Goal: Task Accomplishment & Management: Manage account settings

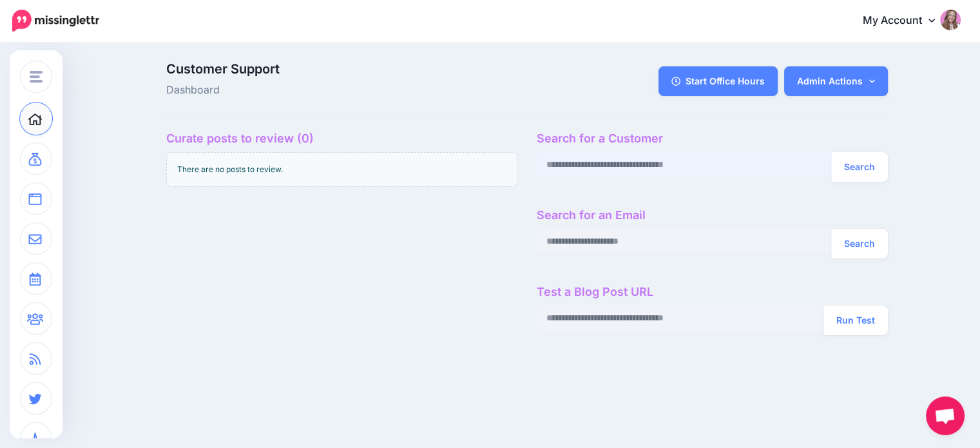
click at [652, 168] on input "text" at bounding box center [684, 164] width 295 height 25
paste input "**********"
type input "**********"
click at [866, 162] on button "Search" at bounding box center [859, 167] width 57 height 30
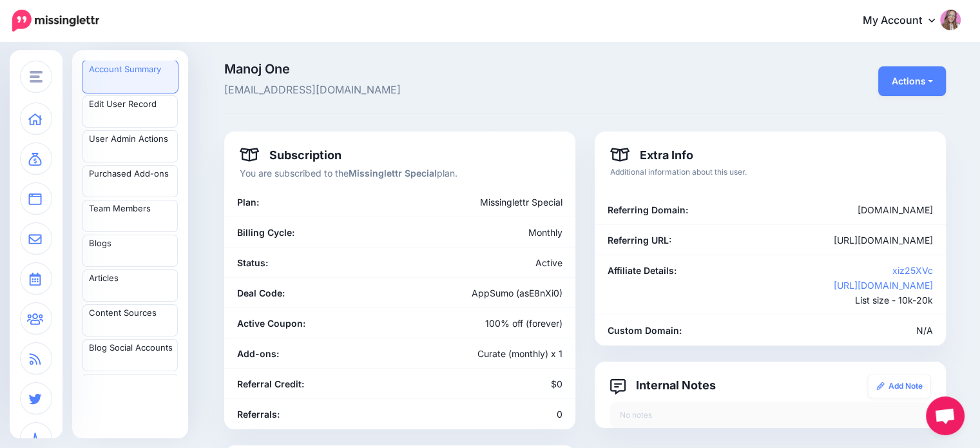
click at [307, 92] on span "saytomanoj@gmail.com" at bounding box center [461, 90] width 475 height 17
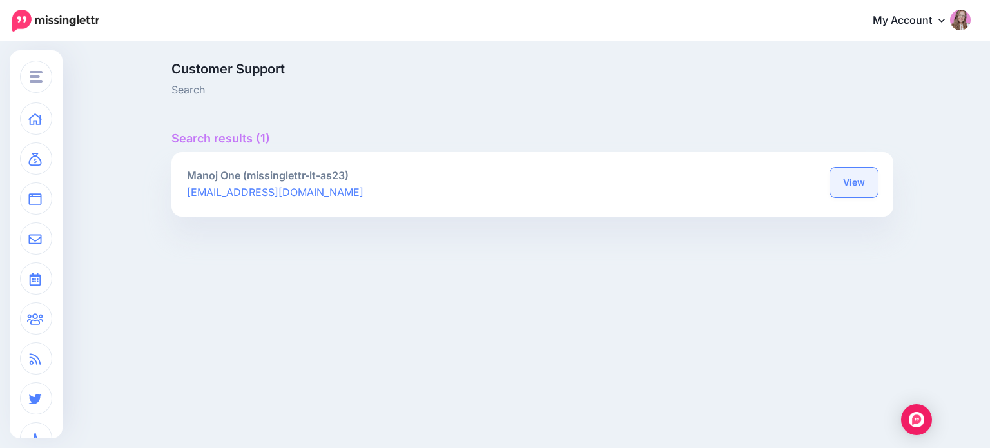
click at [866, 177] on link "View" at bounding box center [854, 183] width 48 height 30
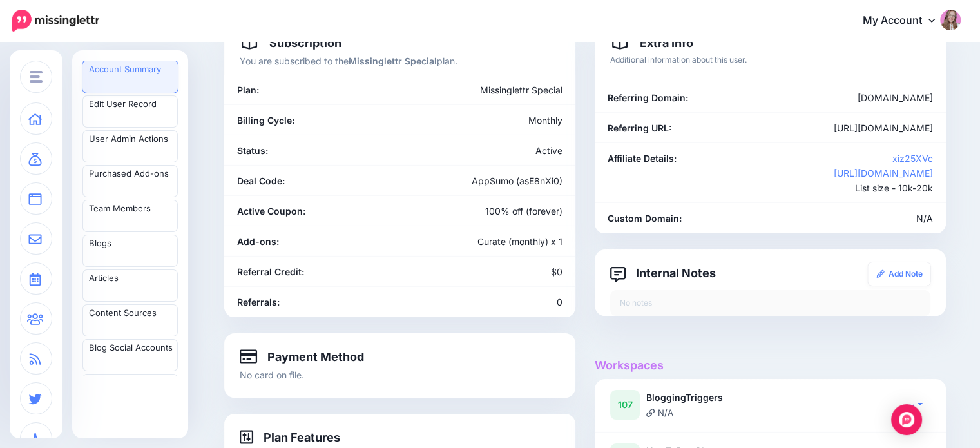
scroll to position [193, 0]
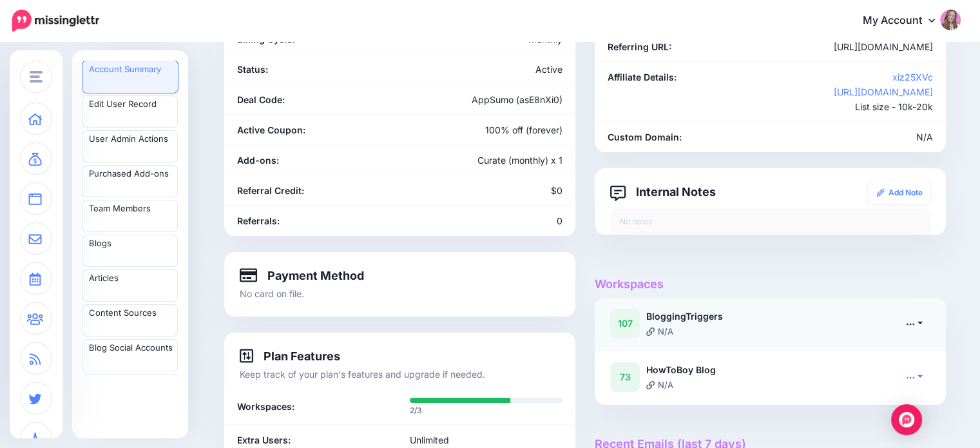
click at [915, 322] on icon at bounding box center [910, 323] width 9 height 9
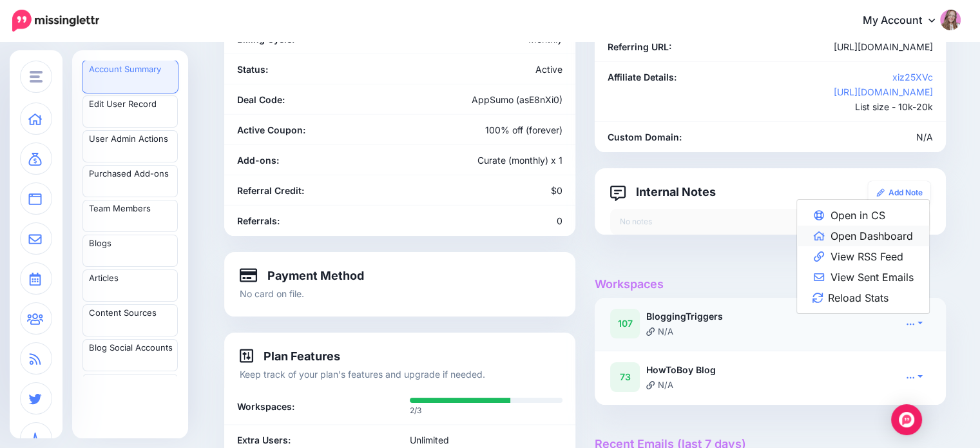
click at [873, 239] on link "Open Dashboard" at bounding box center [863, 236] width 132 height 21
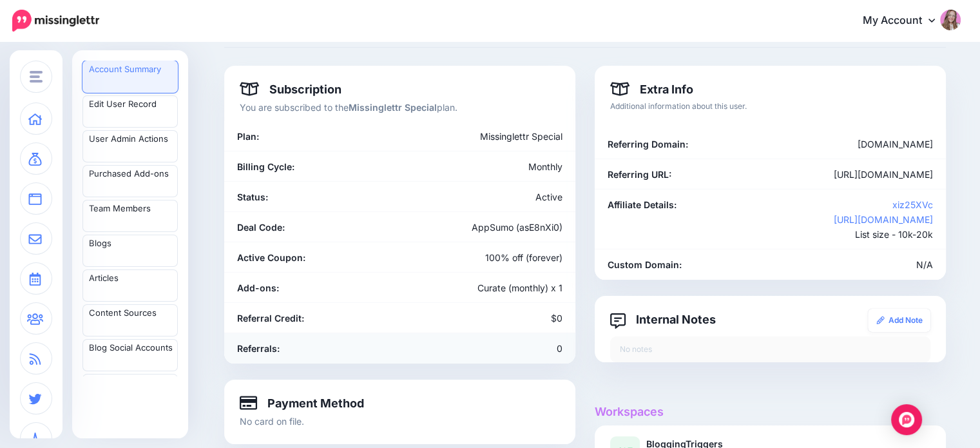
scroll to position [64, 0]
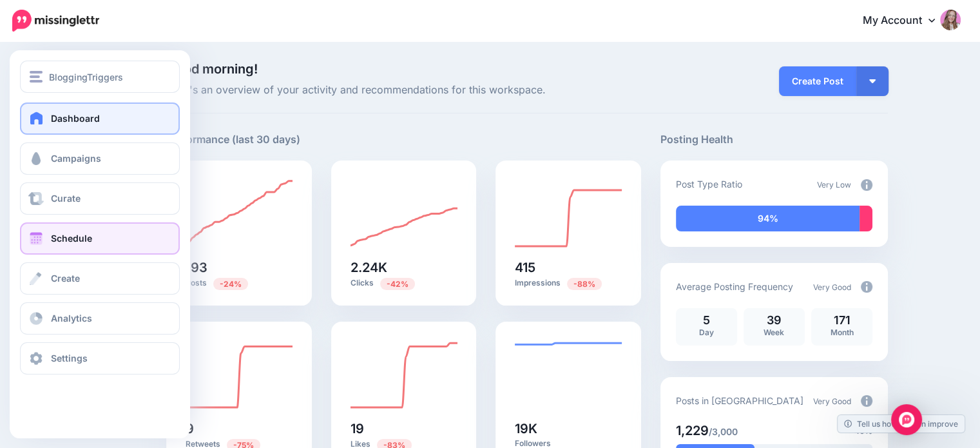
click at [46, 241] on link "Schedule" at bounding box center [100, 238] width 160 height 32
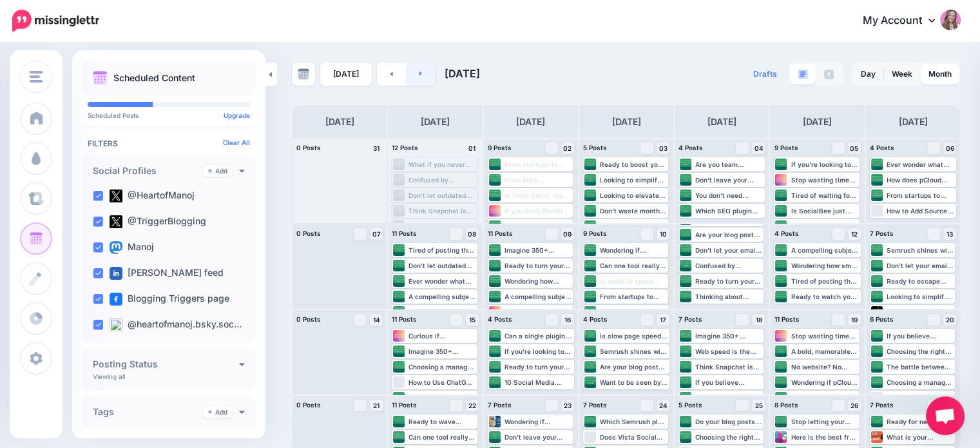
click at [420, 74] on link at bounding box center [421, 74] width 29 height 23
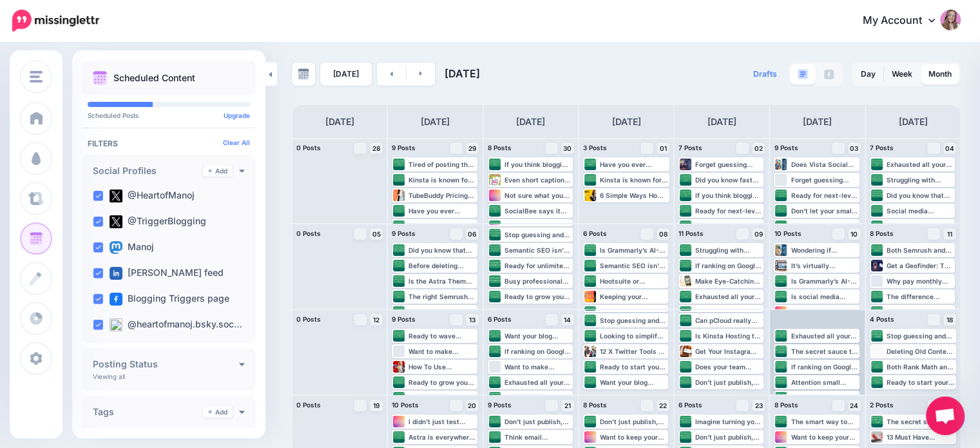
scroll to position [124, 0]
click at [425, 72] on link at bounding box center [421, 74] width 29 height 23
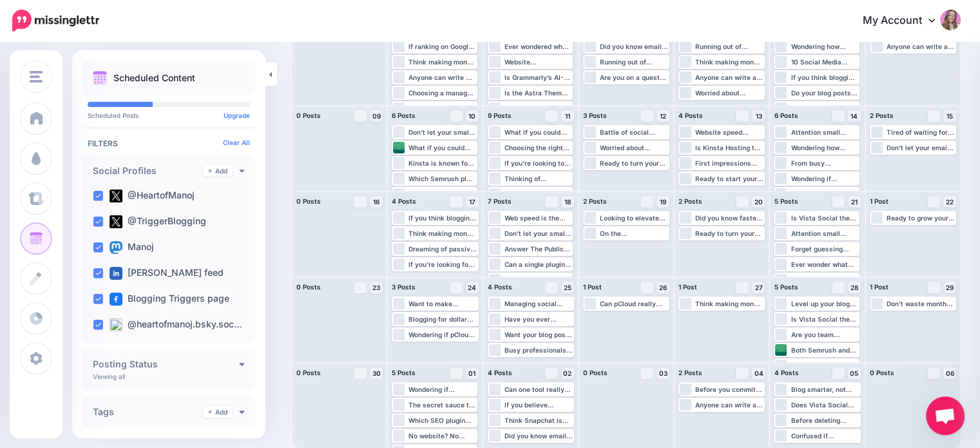
scroll to position [0, 0]
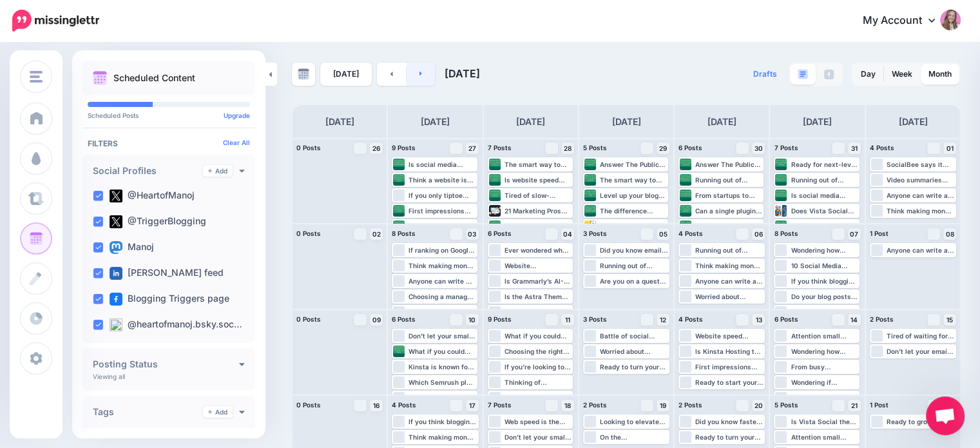
click at [422, 72] on link at bounding box center [421, 74] width 29 height 23
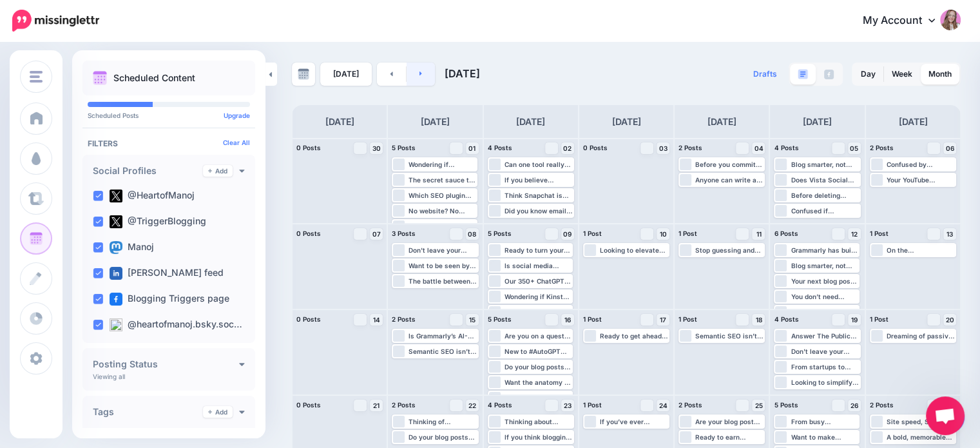
click at [418, 78] on link at bounding box center [421, 74] width 29 height 23
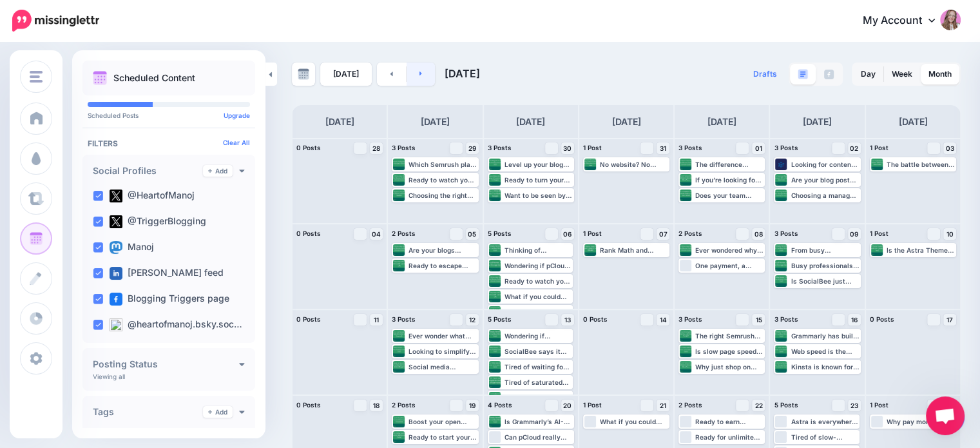
click at [423, 74] on link at bounding box center [421, 74] width 29 height 23
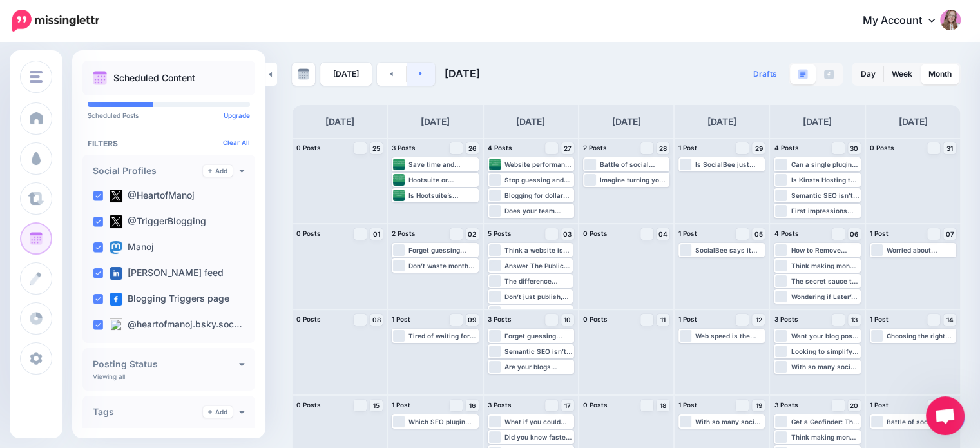
click at [415, 79] on link at bounding box center [421, 74] width 29 height 23
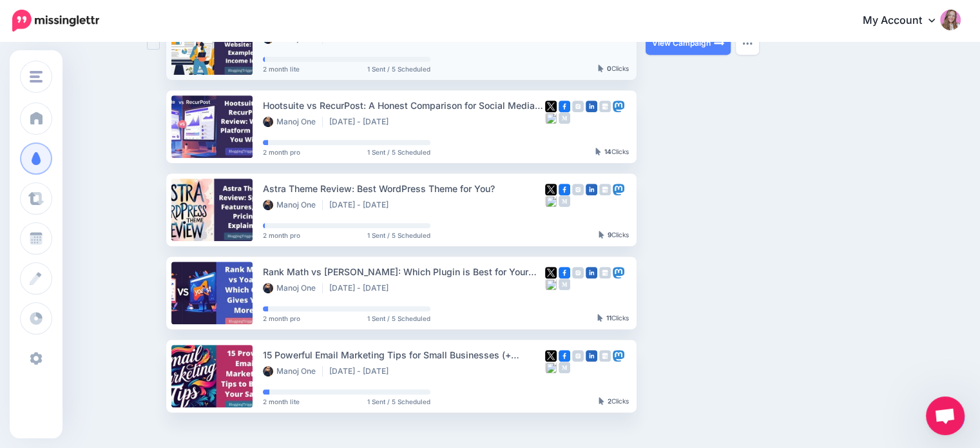
scroll to position [412, 0]
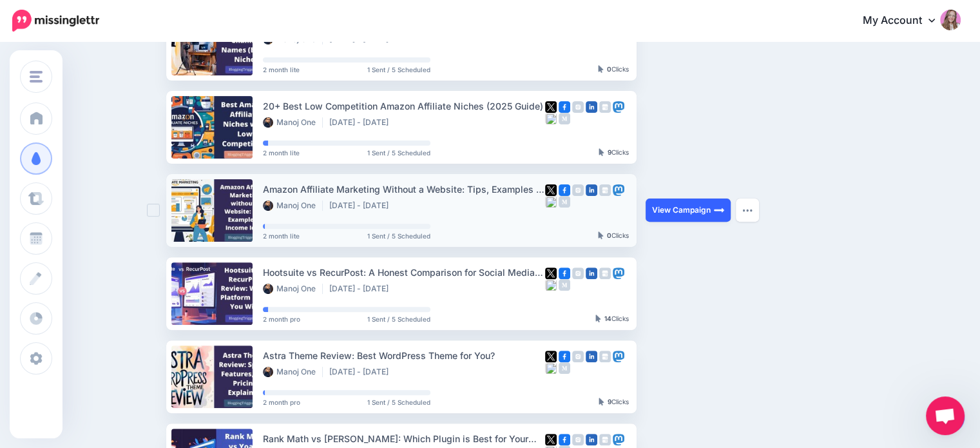
click at [690, 213] on link "View Campaign" at bounding box center [688, 209] width 85 height 23
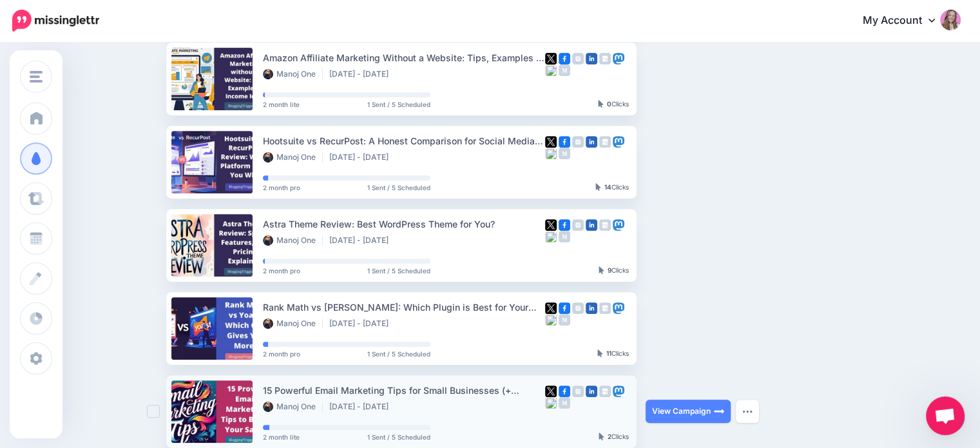
scroll to position [735, 0]
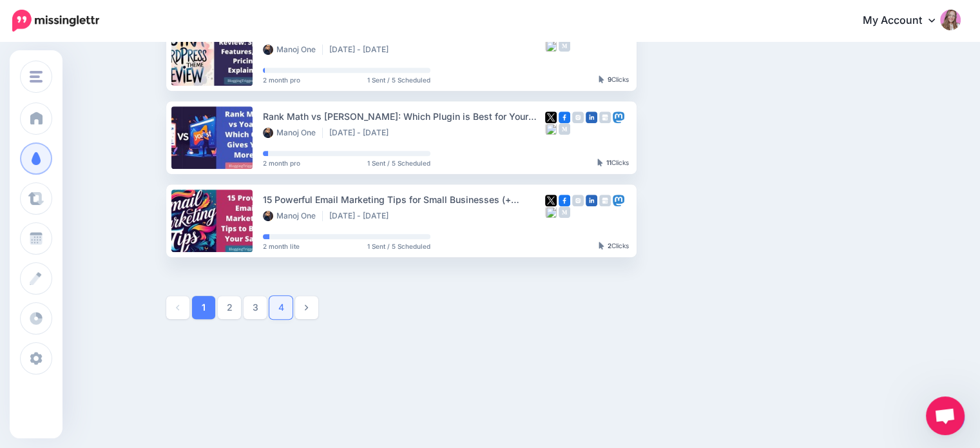
click at [293, 307] on link "4" at bounding box center [280, 307] width 23 height 23
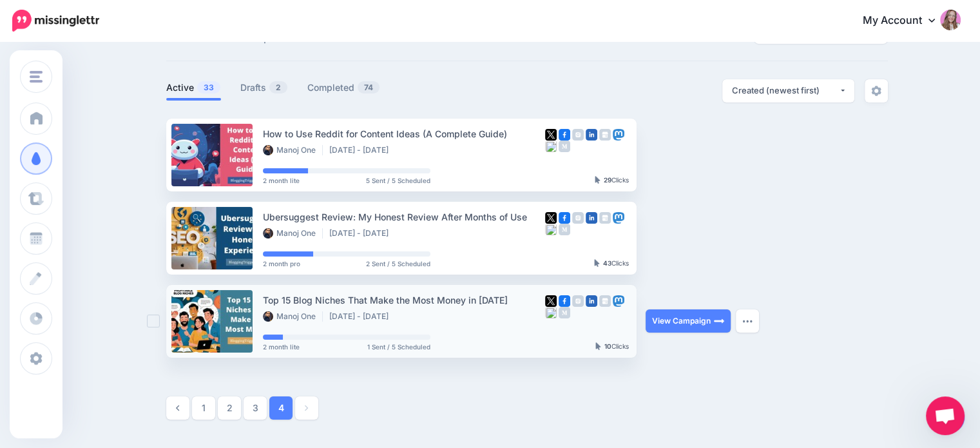
scroll to position [153, 0]
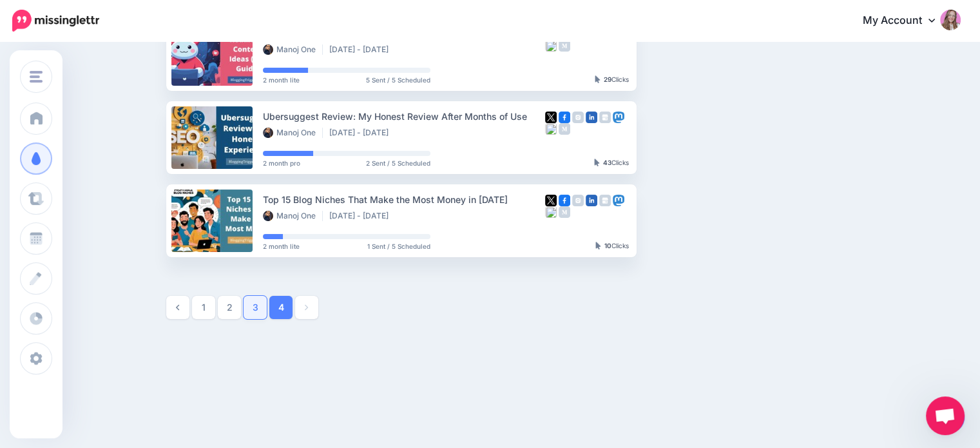
click at [256, 311] on link "3" at bounding box center [255, 307] width 23 height 23
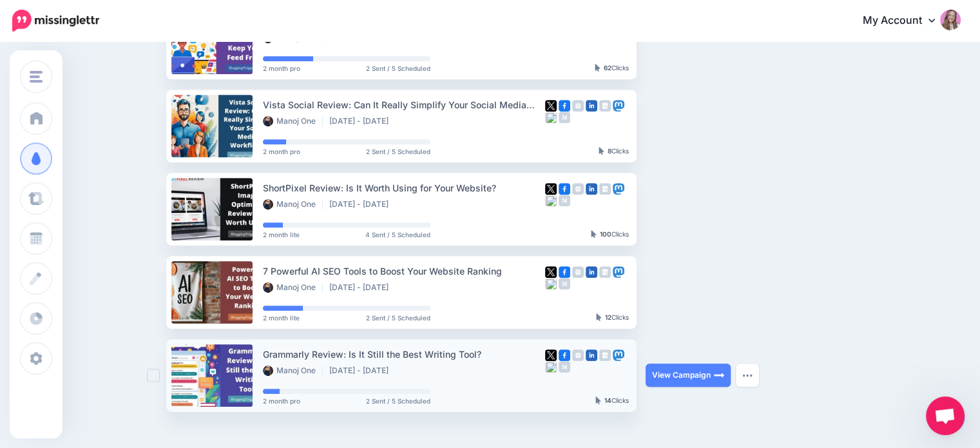
scroll to position [626, 0]
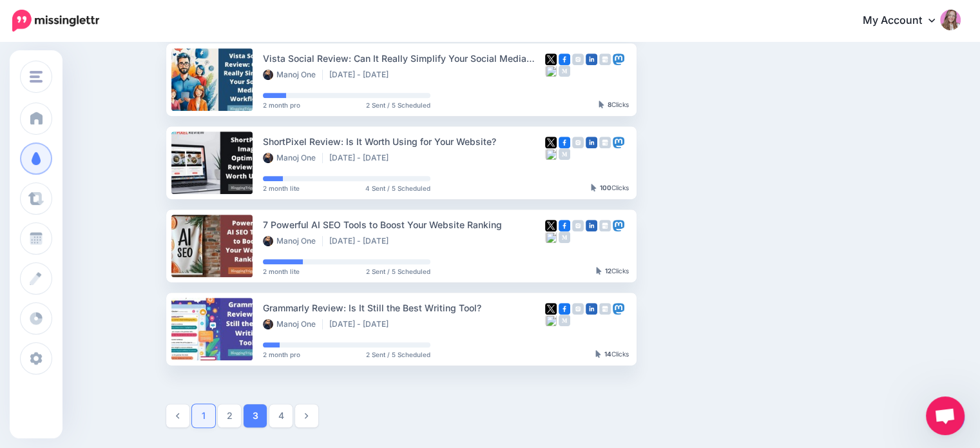
click at [215, 422] on link "1" at bounding box center [203, 415] width 23 height 23
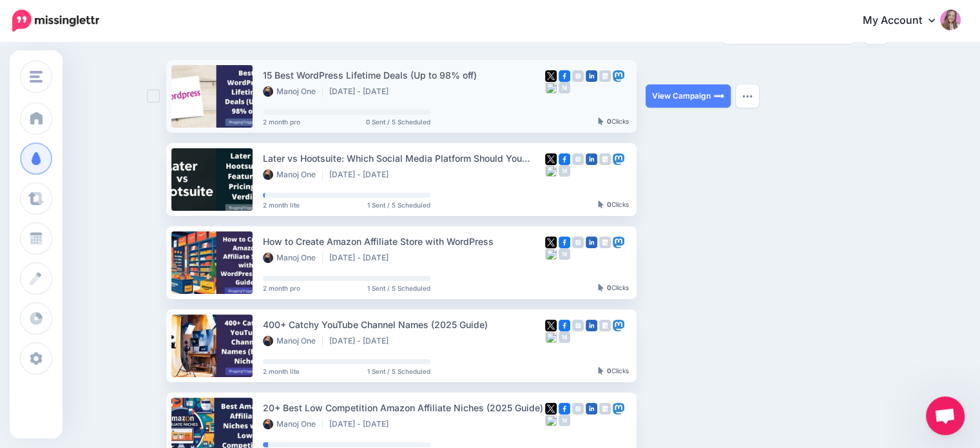
scroll to position [46, 0]
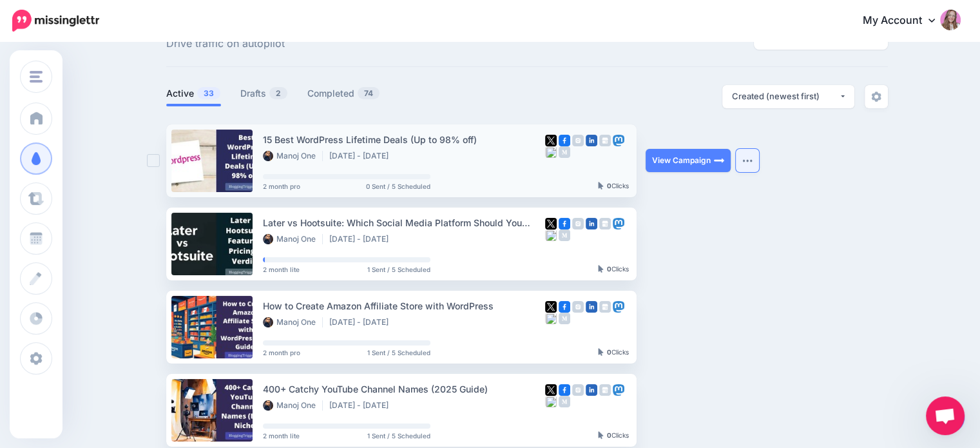
click at [753, 153] on button "button" at bounding box center [747, 160] width 23 height 23
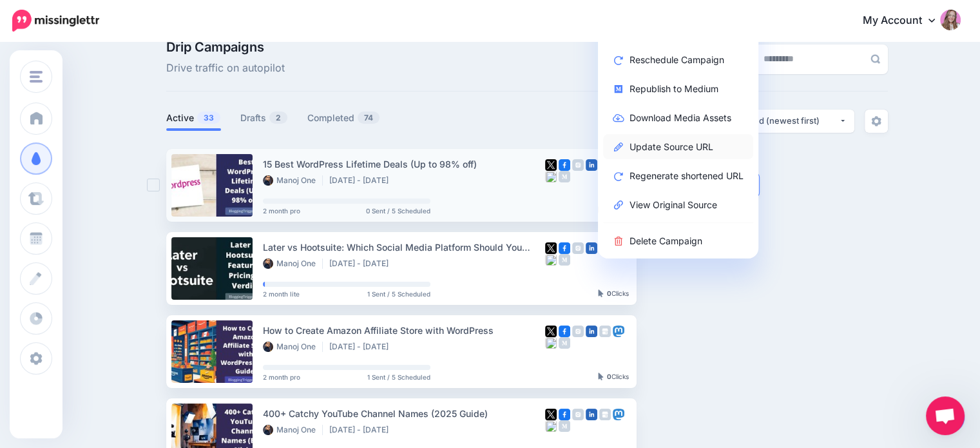
scroll to position [0, 0]
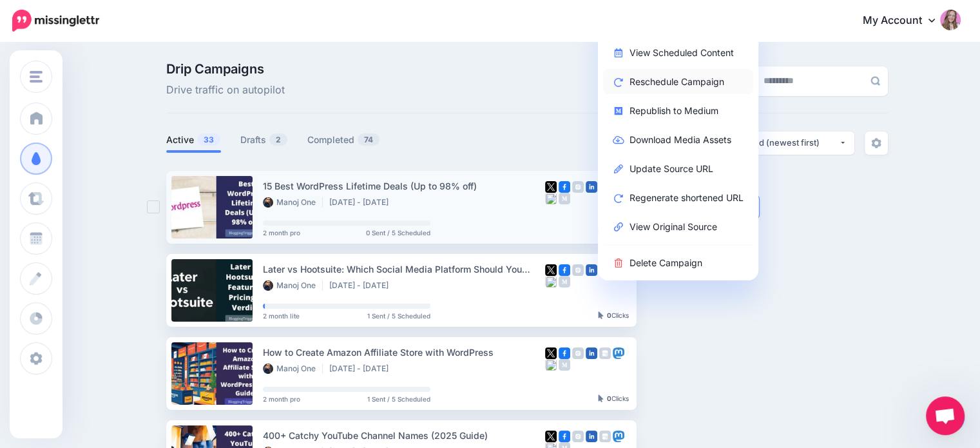
click at [683, 82] on link "Reschedule Campaign" at bounding box center [678, 81] width 150 height 25
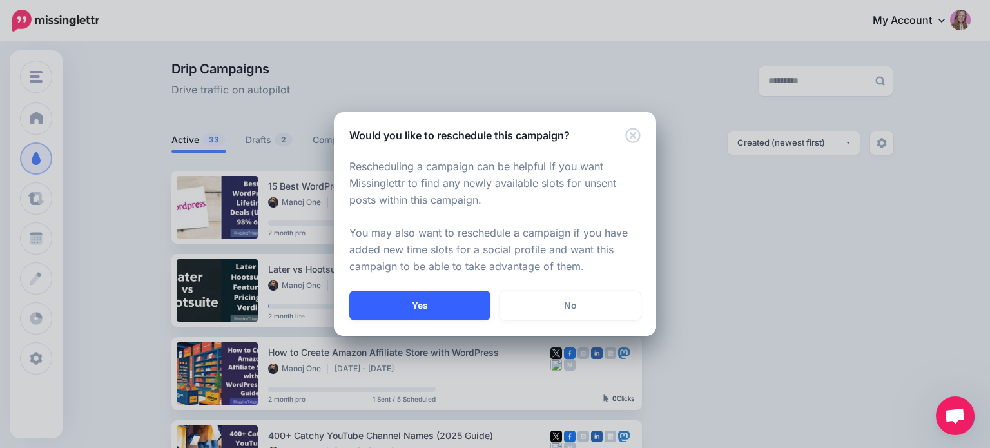
click at [444, 311] on button "Yes" at bounding box center [419, 306] width 141 height 30
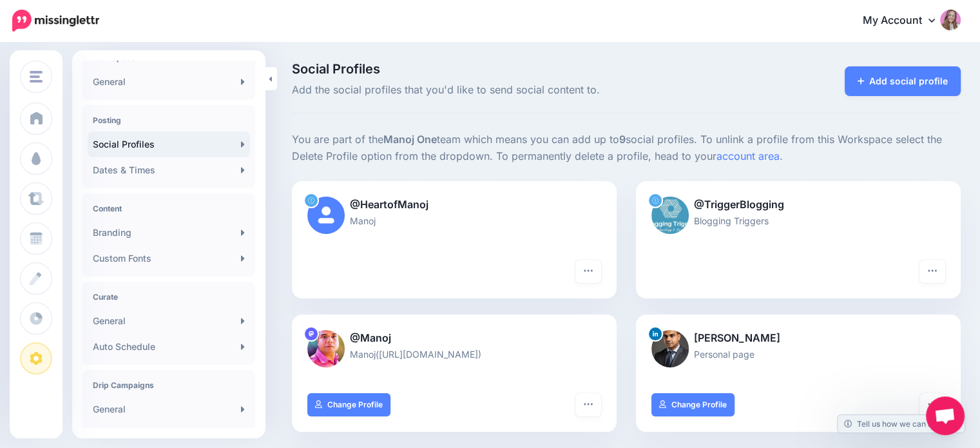
scroll to position [258, 0]
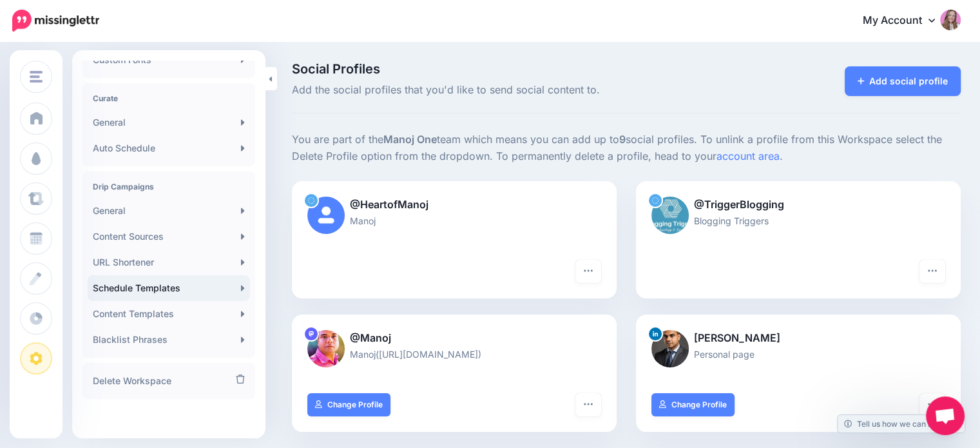
click at [177, 288] on link "Schedule Templates" at bounding box center [169, 288] width 162 height 26
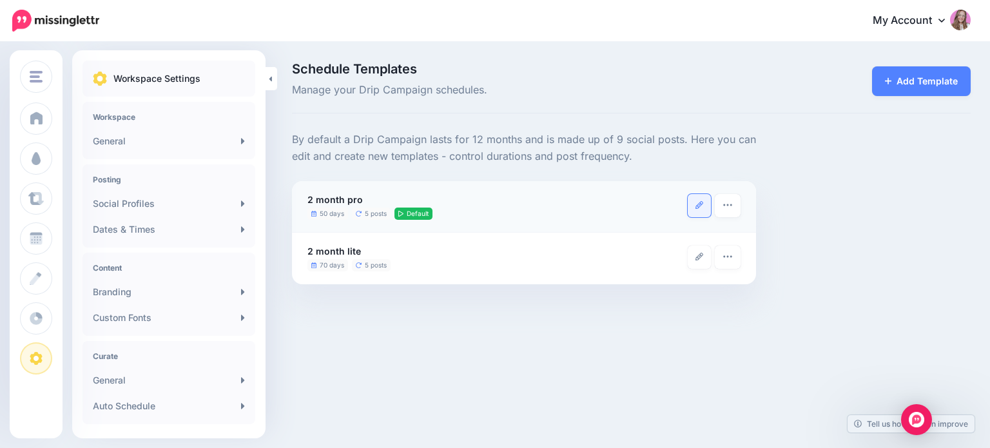
click at [700, 207] on icon at bounding box center [699, 205] width 8 height 8
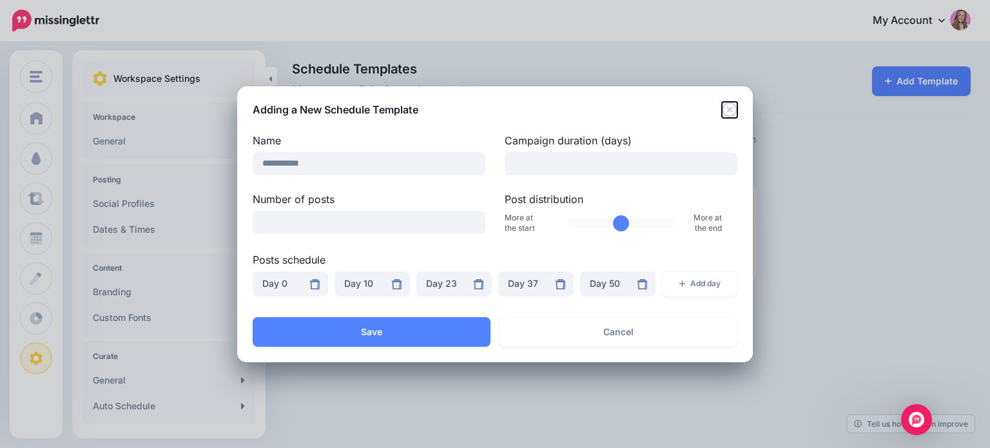
click at [728, 102] on icon "Close" at bounding box center [729, 109] width 15 height 15
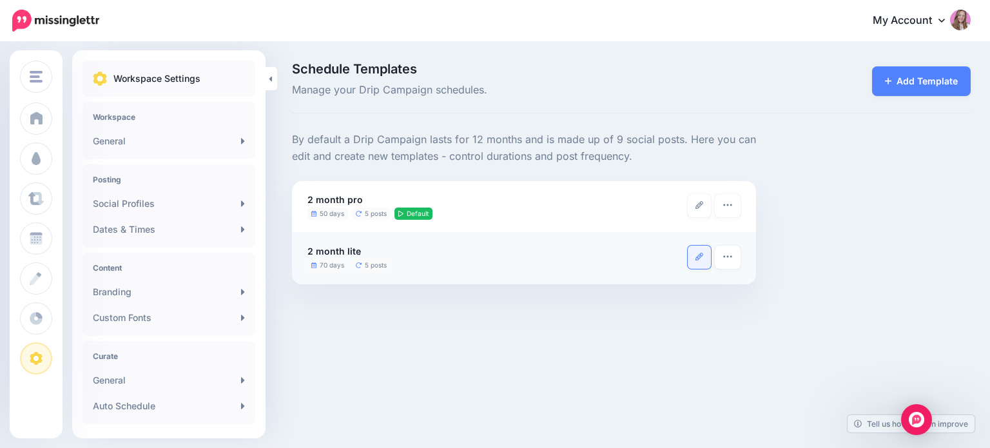
click at [702, 255] on icon at bounding box center [699, 257] width 8 height 8
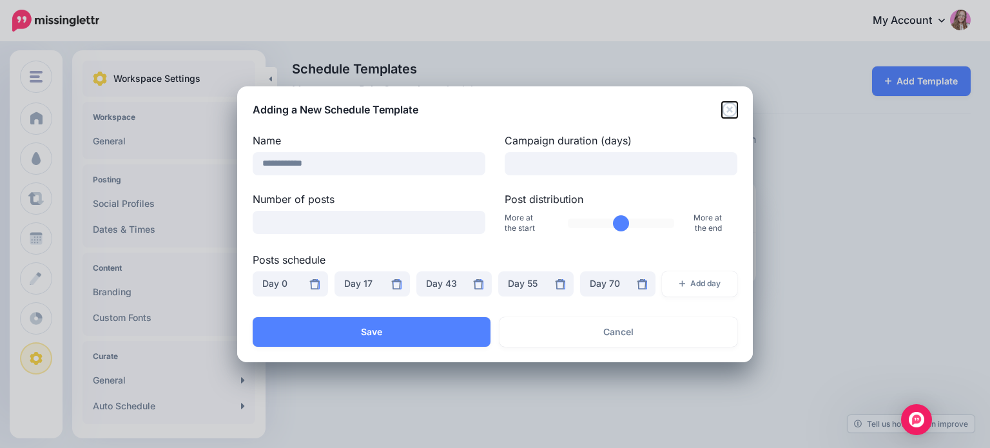
drag, startPoint x: 732, startPoint y: 114, endPoint x: 714, endPoint y: 122, distance: 19.6
click at [733, 114] on icon "Close" at bounding box center [729, 109] width 15 height 15
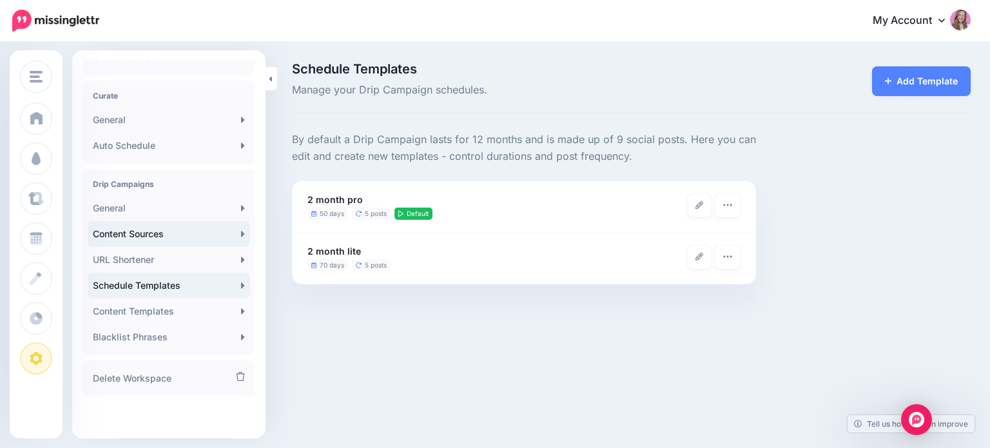
scroll to position [3, 0]
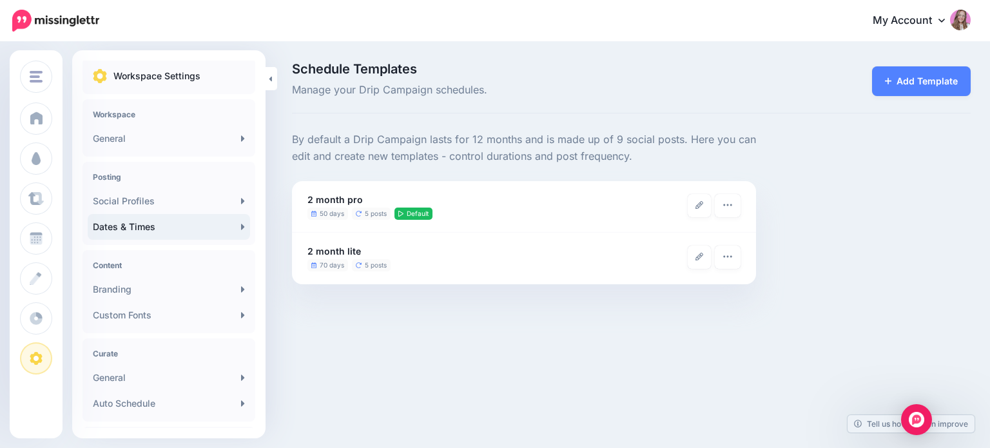
click at [146, 237] on link "Dates & Times" at bounding box center [169, 227] width 162 height 26
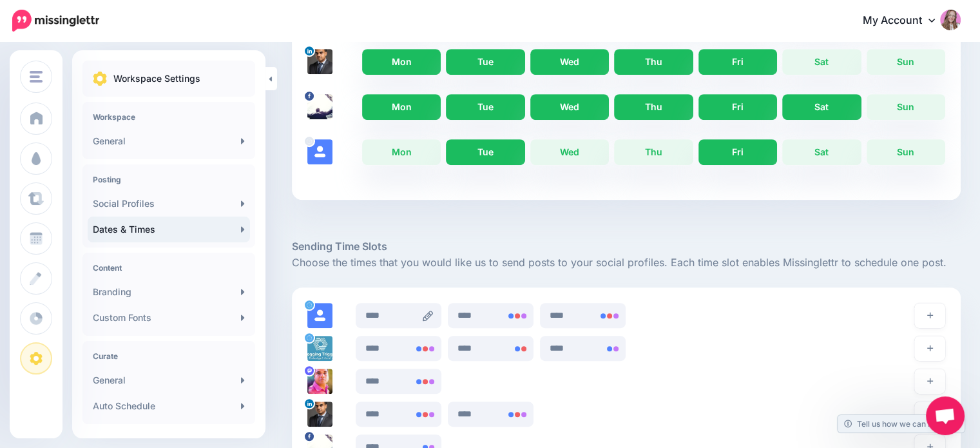
scroll to position [709, 0]
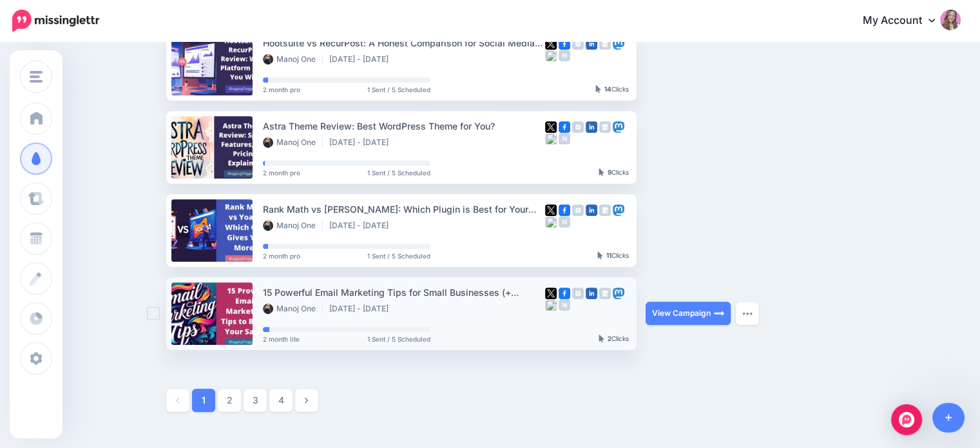
scroll to position [644, 0]
